Goal: Information Seeking & Learning: Learn about a topic

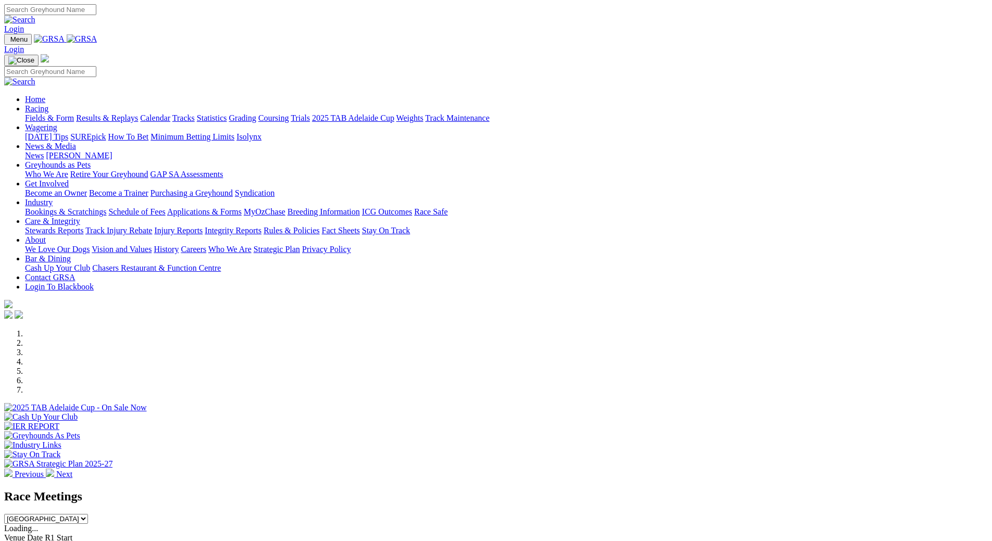
click at [74, 113] on link "Fields & Form" at bounding box center [49, 117] width 49 height 9
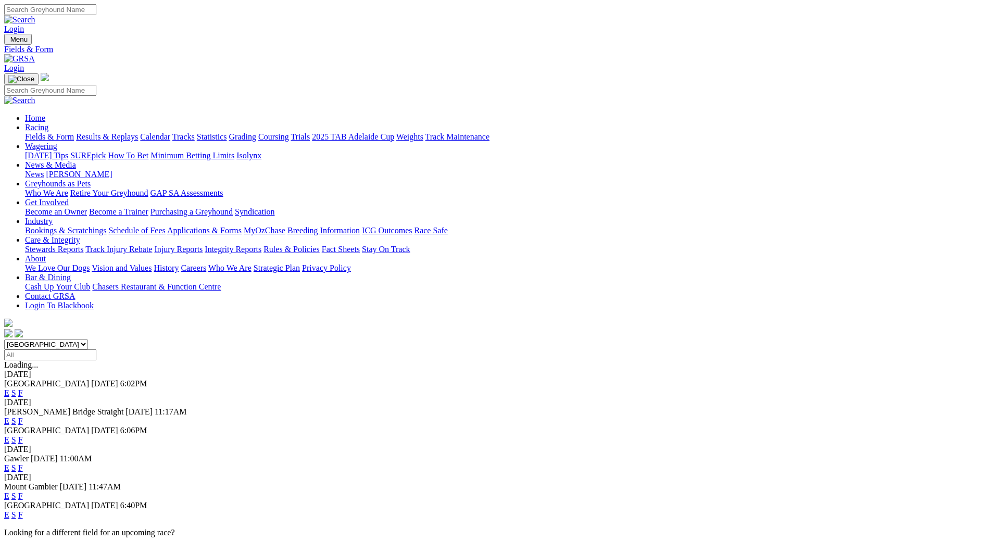
click at [23, 510] on link "F" at bounding box center [20, 514] width 5 height 9
click at [170, 132] on link "Calendar" at bounding box center [155, 136] width 30 height 9
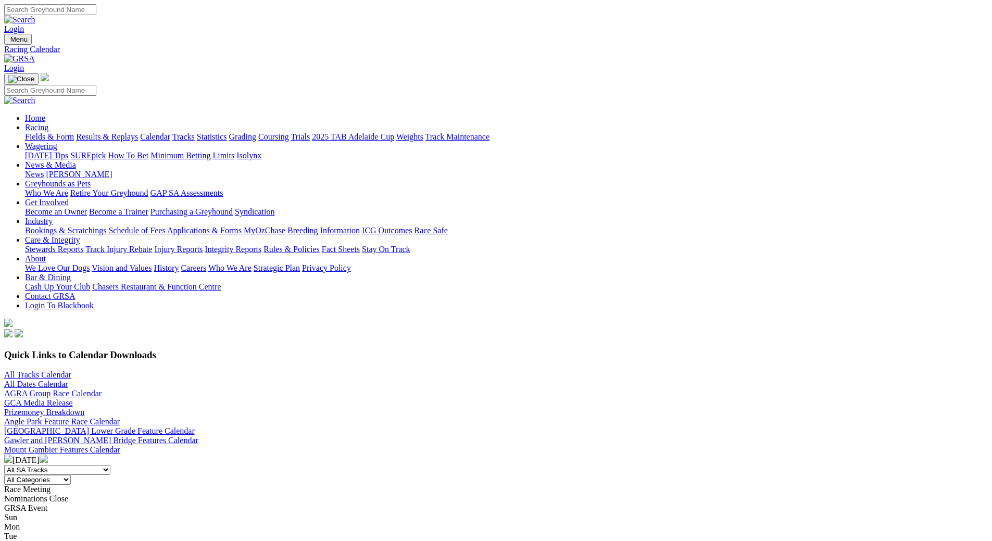
click at [48, 454] on img at bounding box center [44, 458] width 8 height 8
click at [71, 475] on select "All Categories Race Meetings GRSA Events Nomination Dates" at bounding box center [37, 480] width 67 height 10
select select "0"
click at [71, 475] on select "All Categories Race Meetings GRSA Events Nomination Dates" at bounding box center [37, 480] width 67 height 10
click at [12, 454] on img at bounding box center [8, 458] width 8 height 8
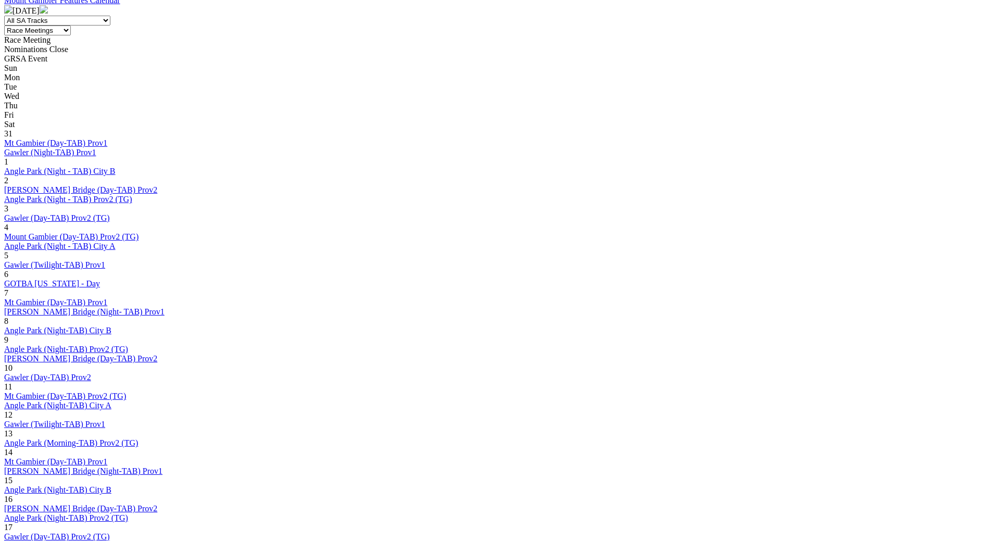
scroll to position [396, 0]
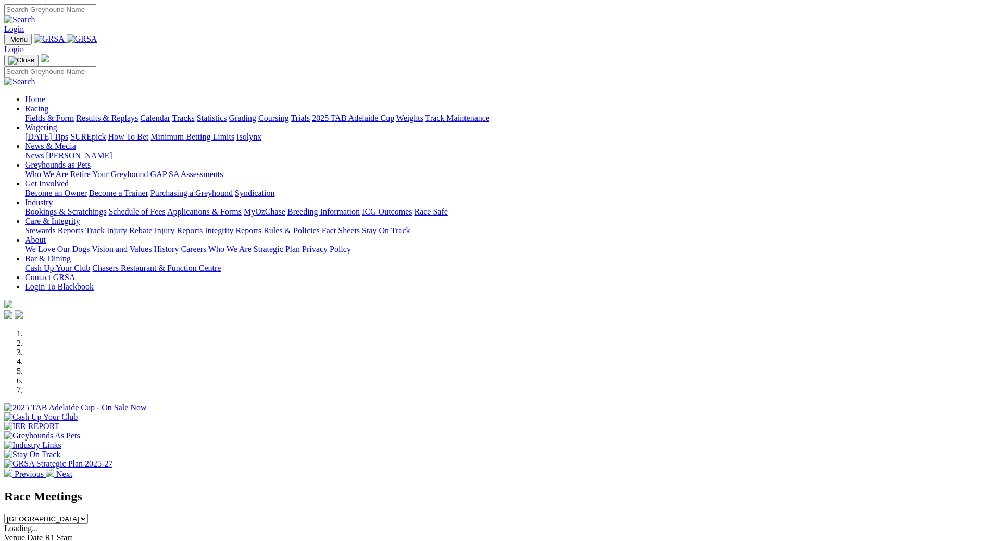
click at [170, 113] on link "Calendar" at bounding box center [155, 117] width 30 height 9
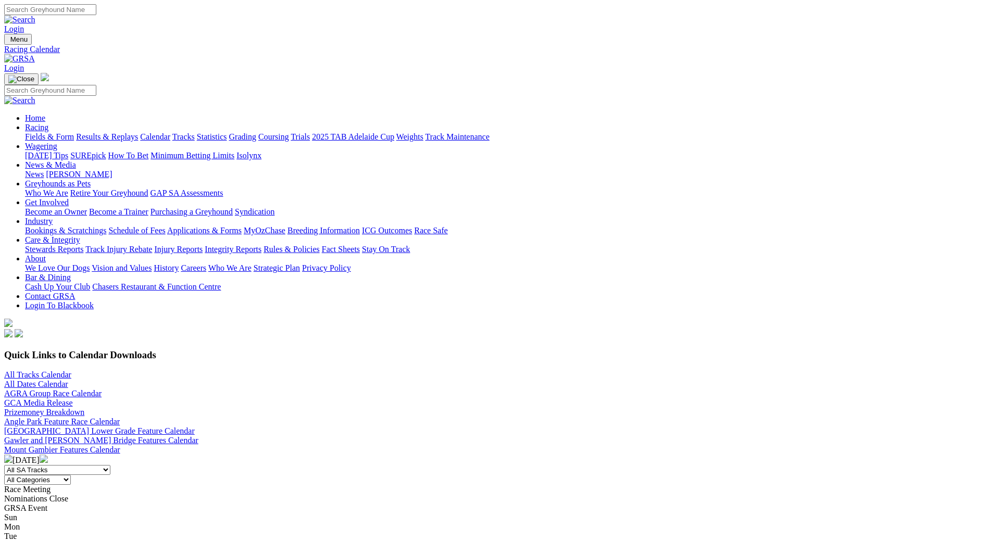
click at [71, 475] on select "All Categories Race Meetings GRSA Events Nomination Dates" at bounding box center [37, 480] width 67 height 10
select select "0"
click at [71, 475] on select "All Categories Race Meetings GRSA Events Nomination Dates" at bounding box center [37, 480] width 67 height 10
click at [48, 454] on img at bounding box center [44, 458] width 8 height 8
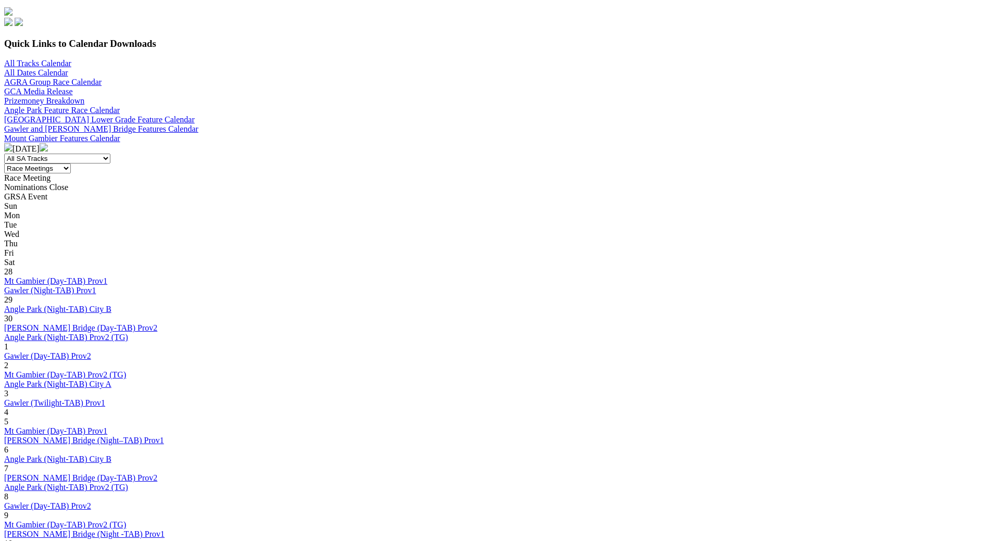
scroll to position [312, 0]
